Goal: Task Accomplishment & Management: Complete application form

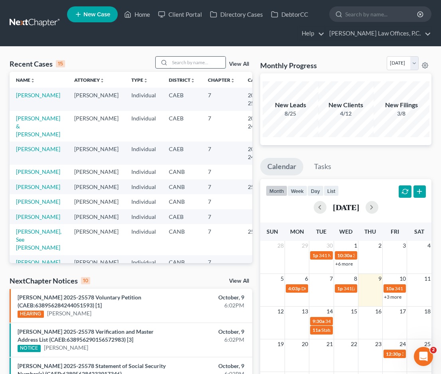
click at [187, 63] on input "search" at bounding box center [198, 63] width 56 height 12
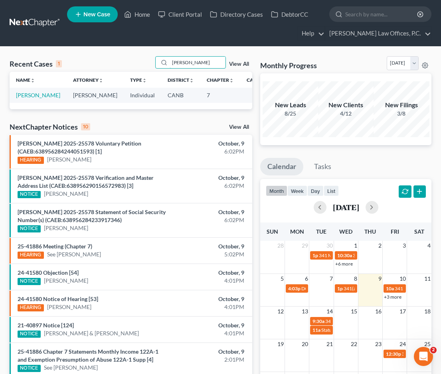
type input "[PERSON_NAME]"
click at [29, 100] on td "[PERSON_NAME]" at bounding box center [38, 95] width 57 height 15
click at [28, 102] on td "[PERSON_NAME]" at bounding box center [38, 95] width 57 height 15
click at [21, 99] on link "[PERSON_NAME]" at bounding box center [38, 95] width 44 height 7
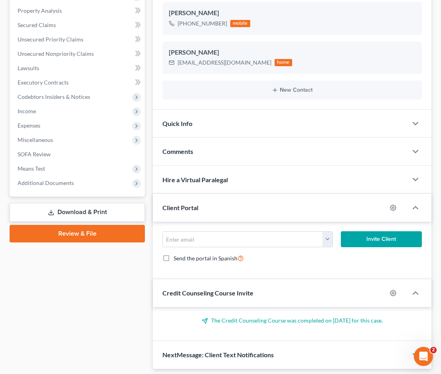
click at [90, 232] on link "Review & File" at bounding box center [77, 234] width 135 height 18
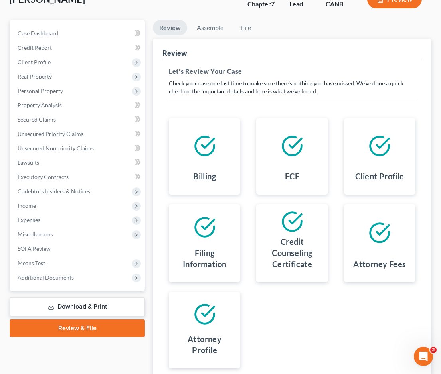
scroll to position [140, 0]
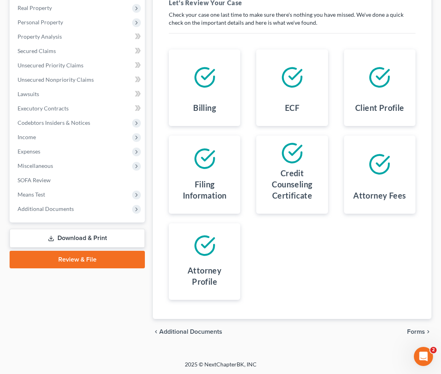
click at [408, 329] on span "Forms" at bounding box center [416, 332] width 18 height 6
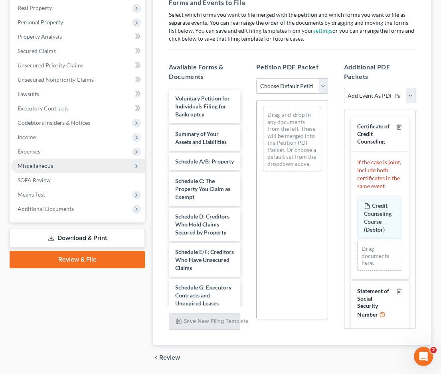
click at [81, 164] on span "Miscellaneous" at bounding box center [78, 166] width 134 height 14
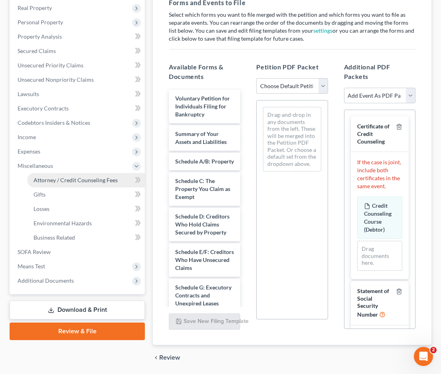
click at [89, 177] on span "Attorney / Credit Counseling Fees" at bounding box center [76, 180] width 84 height 7
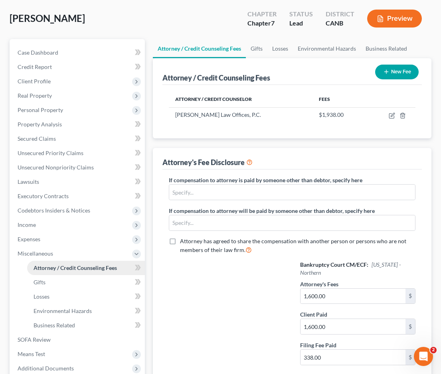
scroll to position [145, 0]
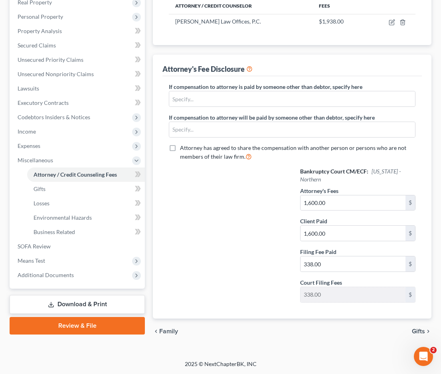
click at [85, 324] on link "Review & File" at bounding box center [77, 326] width 135 height 18
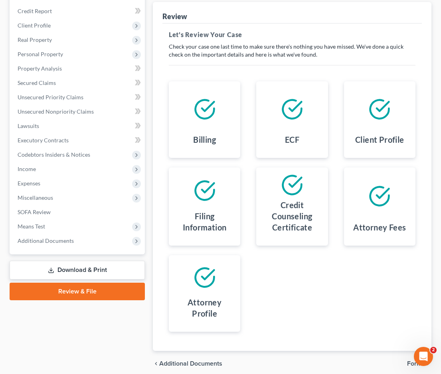
scroll to position [140, 0]
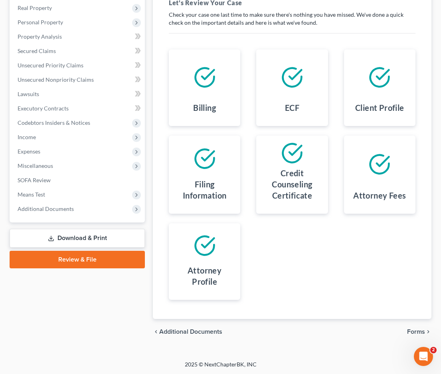
click at [412, 330] on span "Forms" at bounding box center [416, 332] width 18 height 6
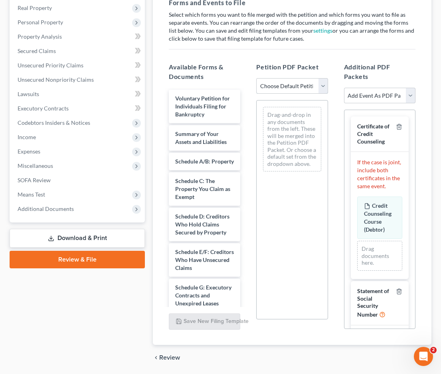
click at [303, 91] on select "Choose Default Petition PDF Packet Emergency Filing (Voluntary Petition and Cre…" at bounding box center [291, 86] width 71 height 16
select select "1"
click at [256, 78] on select "Choose Default Petition PDF Packet Emergency Filing (Voluntary Petition and Cre…" at bounding box center [291, 86] width 71 height 16
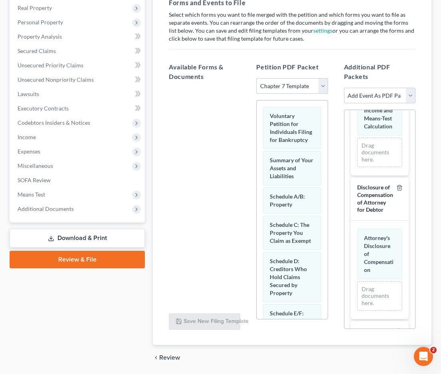
scroll to position [383, 0]
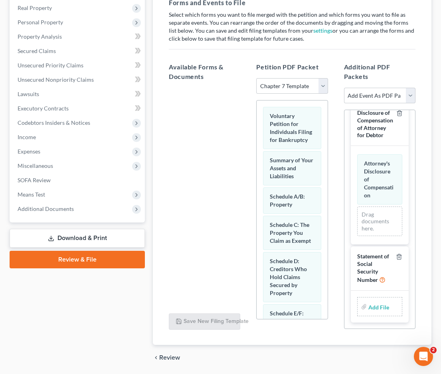
click at [377, 307] on input "file" at bounding box center [377, 307] width 19 height 14
type input "C:\fakepath\SSN STMT.pdf"
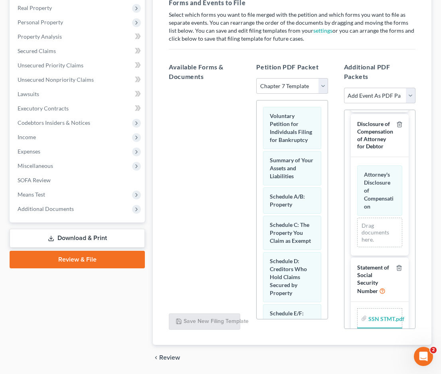
scroll to position [166, 0]
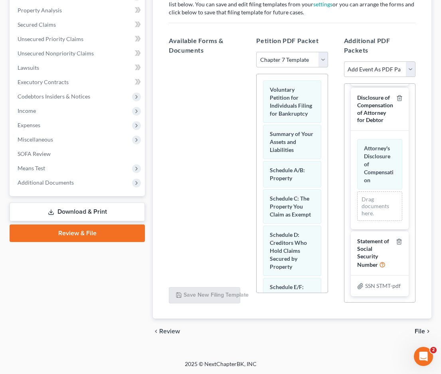
click at [419, 329] on span "File" at bounding box center [420, 332] width 10 height 6
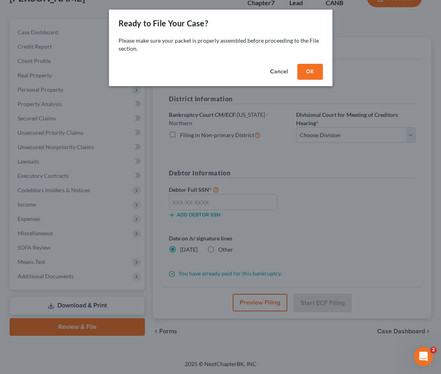
click at [306, 70] on button "OK" at bounding box center [310, 72] width 26 height 16
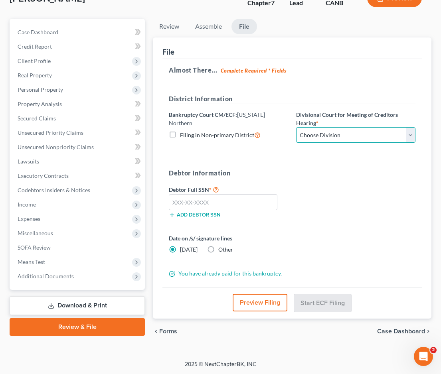
click at [333, 133] on select "Choose Division [GEOGRAPHIC_DATA] [GEOGRAPHIC_DATA] [GEOGRAPHIC_DATA][PERSON_NA…" at bounding box center [355, 135] width 119 height 16
select select "0"
click at [296, 127] on select "Choose Division [GEOGRAPHIC_DATA] [GEOGRAPHIC_DATA] [GEOGRAPHIC_DATA][PERSON_NA…" at bounding box center [355, 135] width 119 height 16
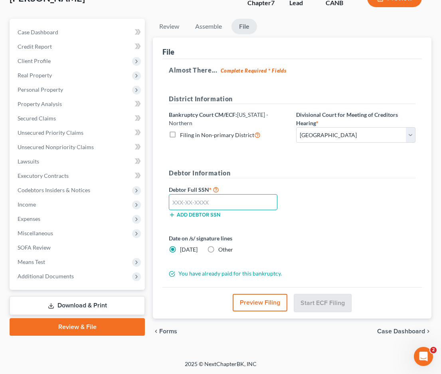
click at [261, 201] on input "text" at bounding box center [223, 202] width 109 height 16
paste input "603-98-1240"
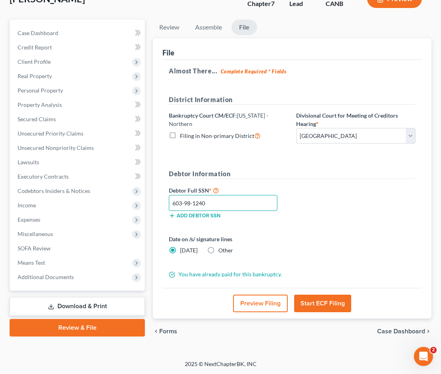
type input "603-98-1240"
click at [333, 299] on button "Start ECF Filing" at bounding box center [322, 304] width 57 height 18
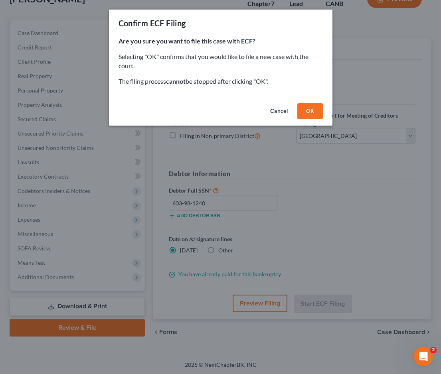
click at [311, 111] on button "OK" at bounding box center [310, 111] width 26 height 16
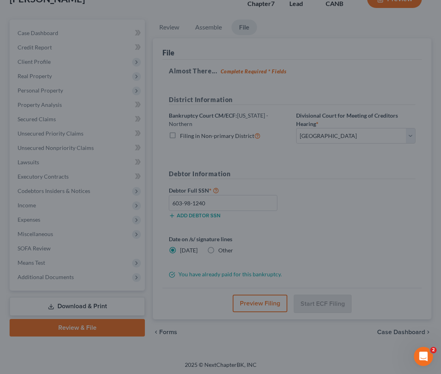
scroll to position [63, 0]
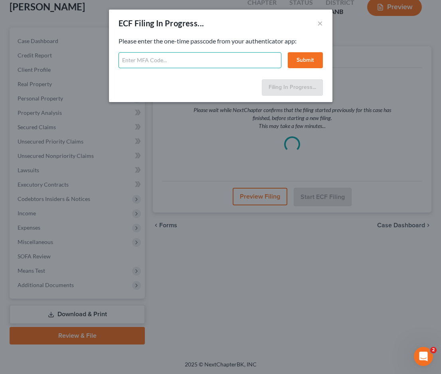
click at [225, 55] on input "text" at bounding box center [200, 60] width 163 height 16
type input "839586"
click at [303, 59] on button "Submit" at bounding box center [305, 60] width 35 height 16
